Goal: Information Seeking & Learning: Learn about a topic

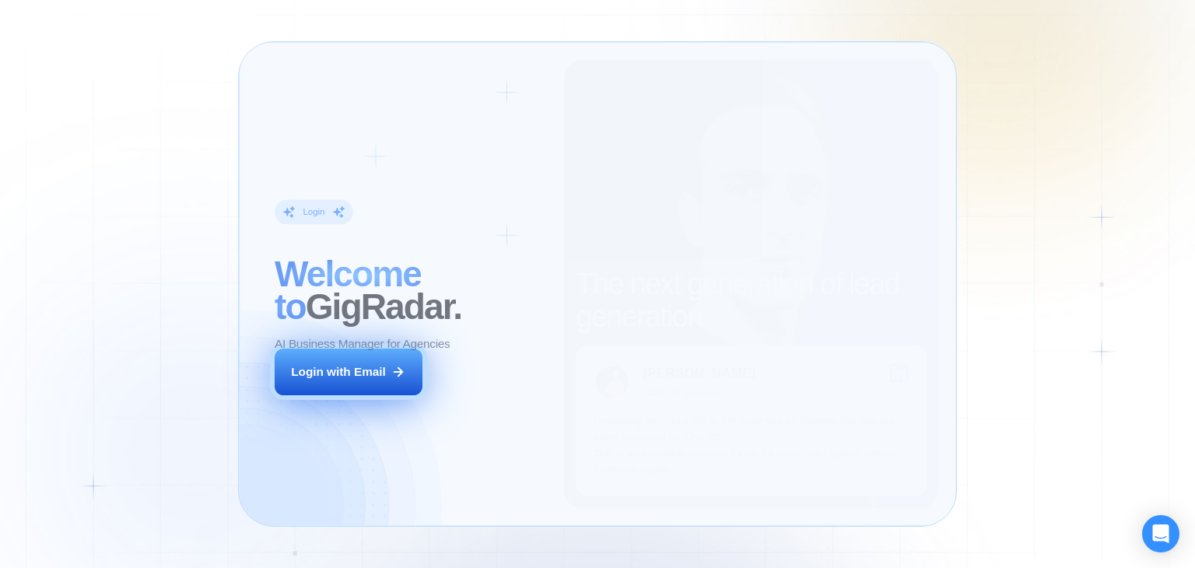
click at [324, 374] on div "Login with Email" at bounding box center [338, 371] width 95 height 16
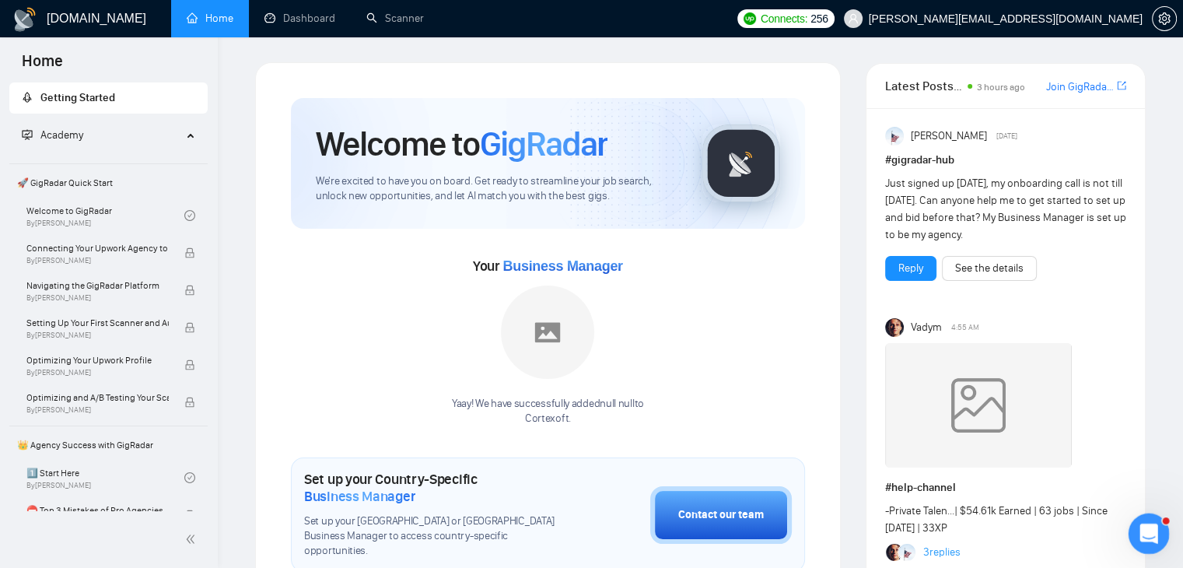
click at [1143, 531] on icon "Open Intercom Messenger" at bounding box center [1147, 532] width 26 height 26
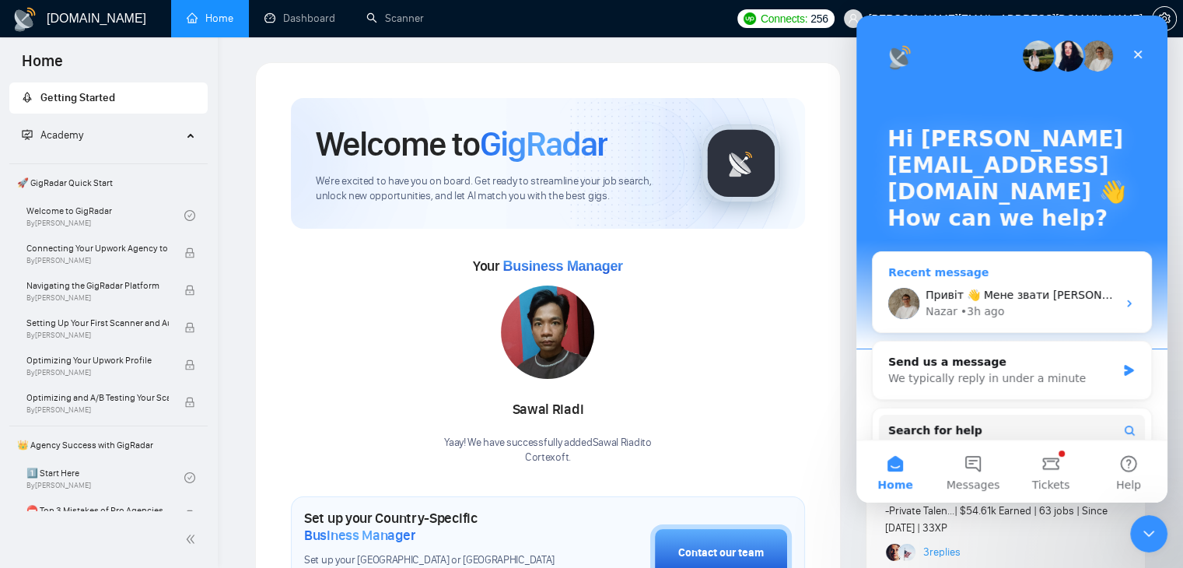
click at [1039, 308] on div "Nazar • 3h ago" at bounding box center [1021, 311] width 191 height 16
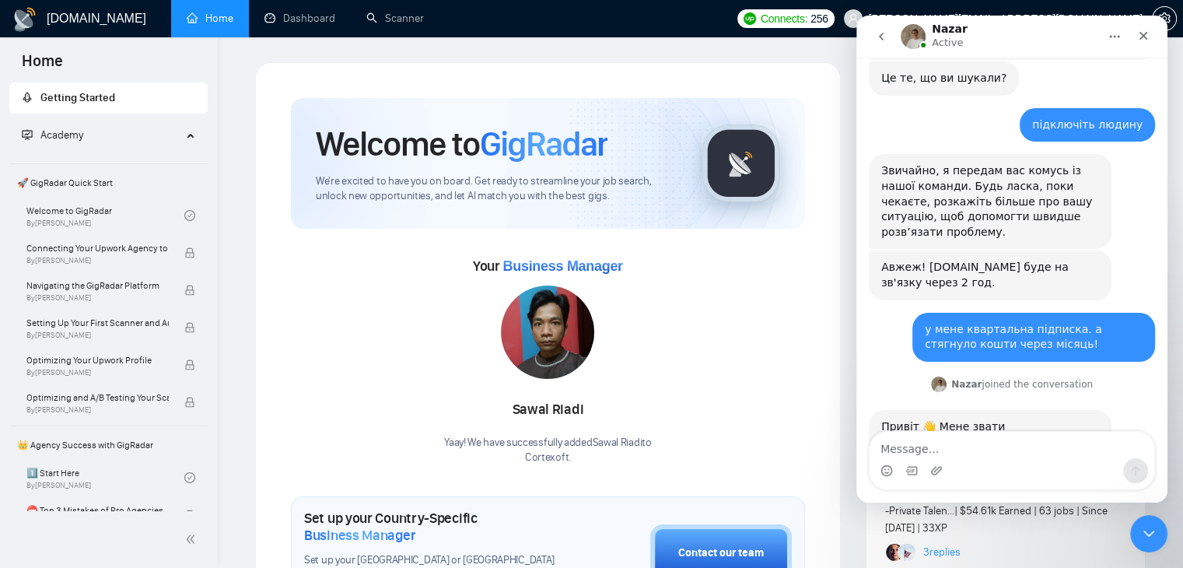
scroll to position [914, 0]
